Goal: Navigation & Orientation: Find specific page/section

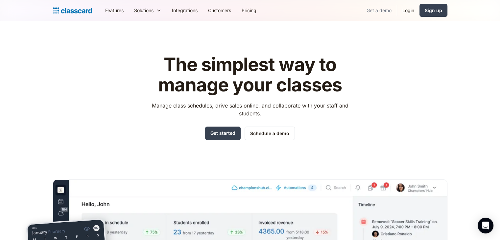
click at [365, 11] on link "Get a demo" at bounding box center [378, 10] width 35 height 15
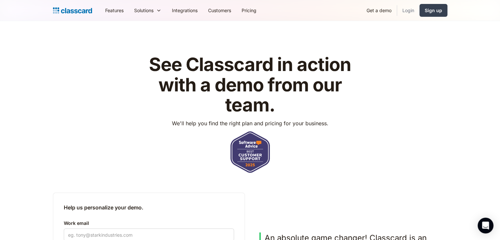
click at [416, 12] on link "Login" at bounding box center [408, 10] width 22 height 15
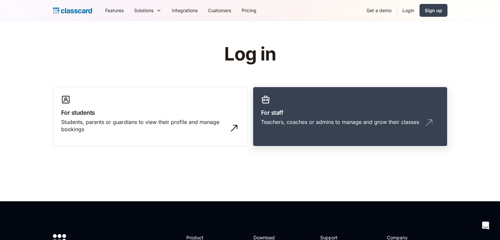
click at [262, 127] on div "Teachers, coaches or admins to manage and grow their classes" at bounding box center [350, 124] width 178 height 12
